Goal: Transaction & Acquisition: Download file/media

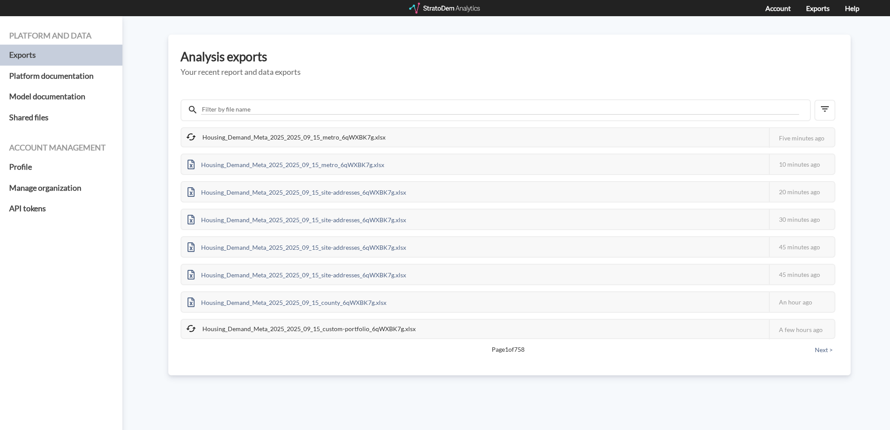
drag, startPoint x: 342, startPoint y: 73, endPoint x: 326, endPoint y: 59, distance: 21.7
click at [342, 73] on h5 "Your recent report and data exports" at bounding box center [510, 72] width 658 height 9
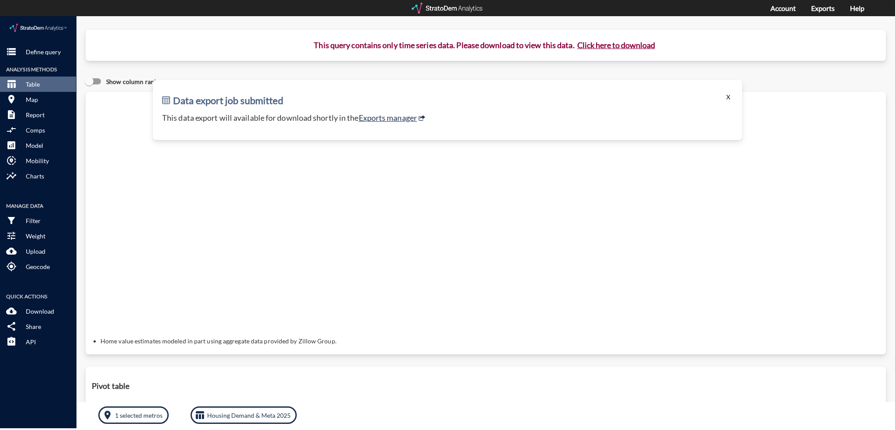
click button "X"
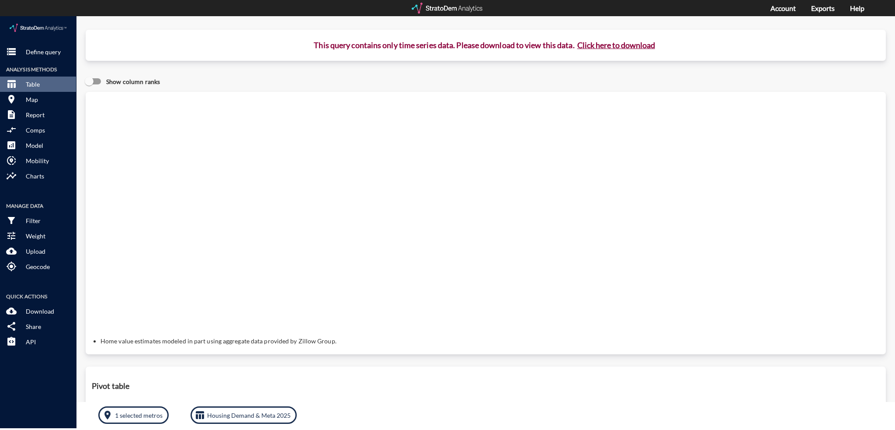
click button "Click here to download"
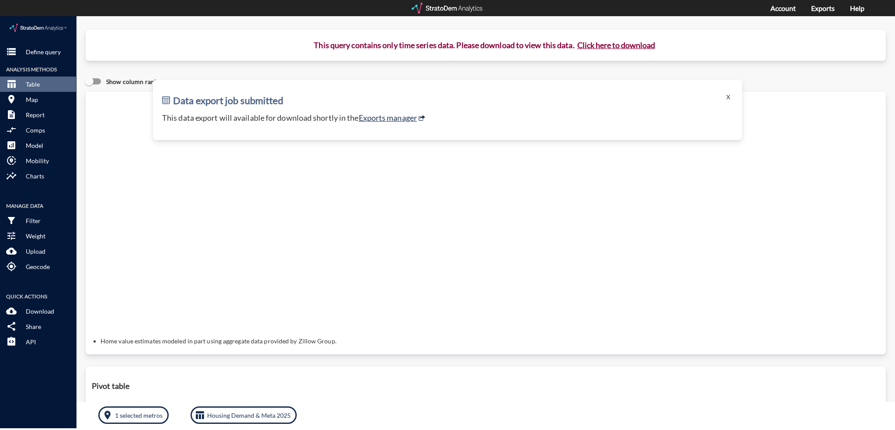
click div "Data export job submitted X This data export will available for download shortl…"
click link "Exports manager"
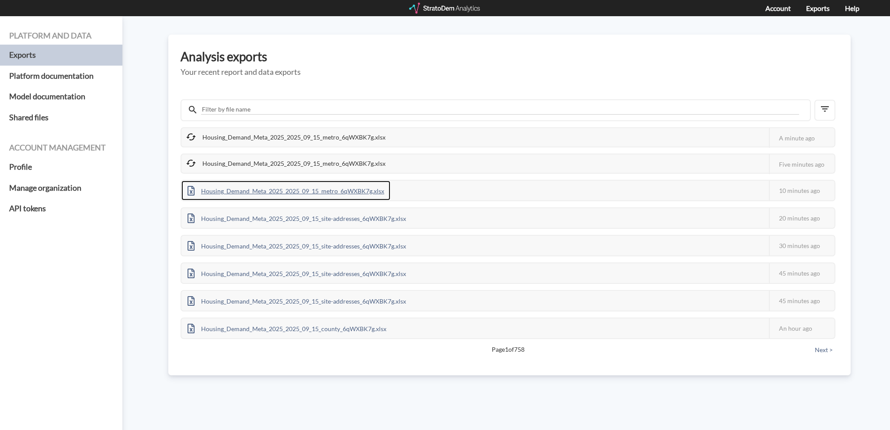
click at [323, 190] on div "Housing_Demand_Meta_2025_2025_09_15_metro_6qWXBK7g.xlsx" at bounding box center [285, 191] width 209 height 20
